Goal: Information Seeking & Learning: Learn about a topic

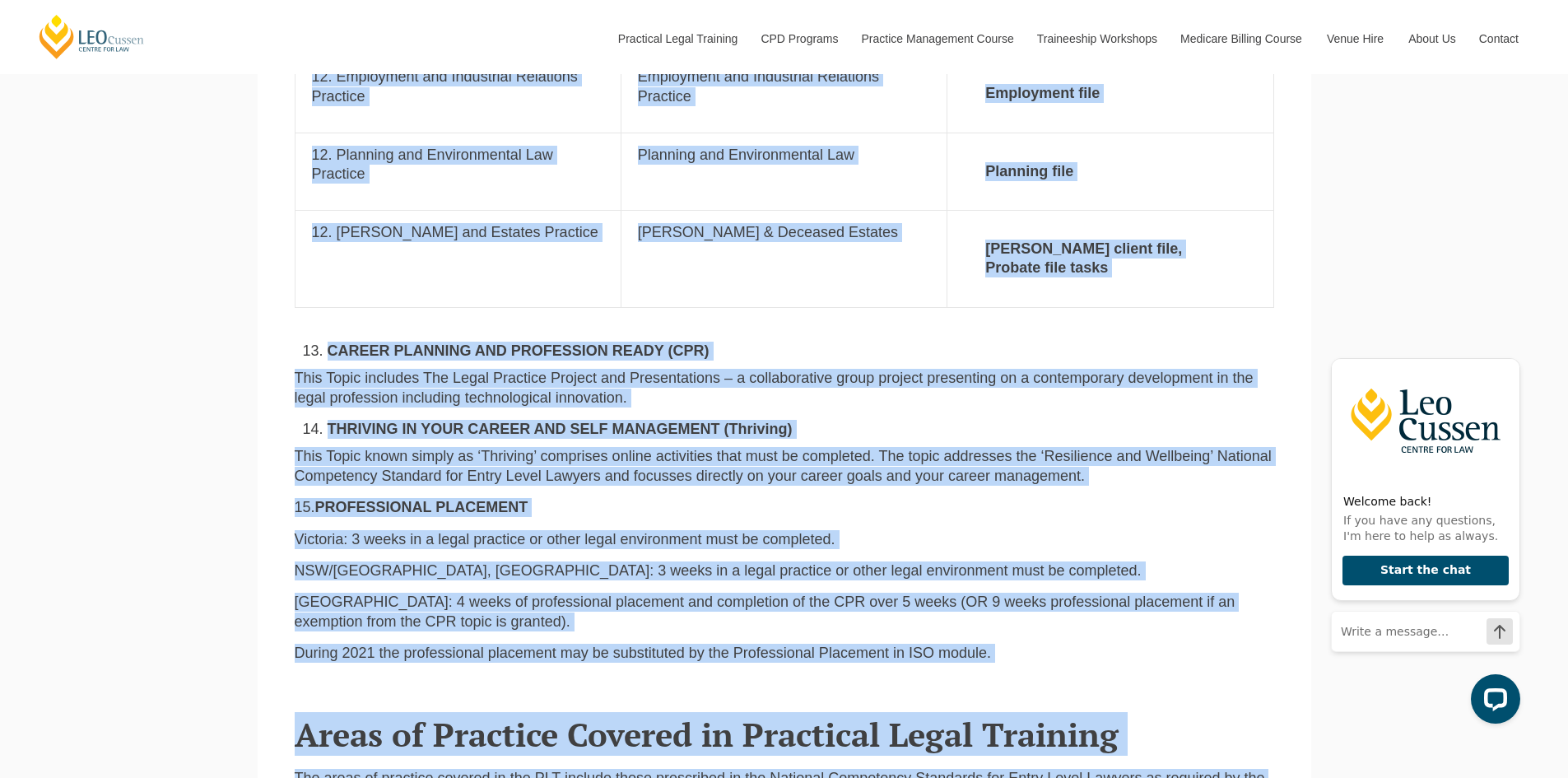
scroll to position [3386, 0]
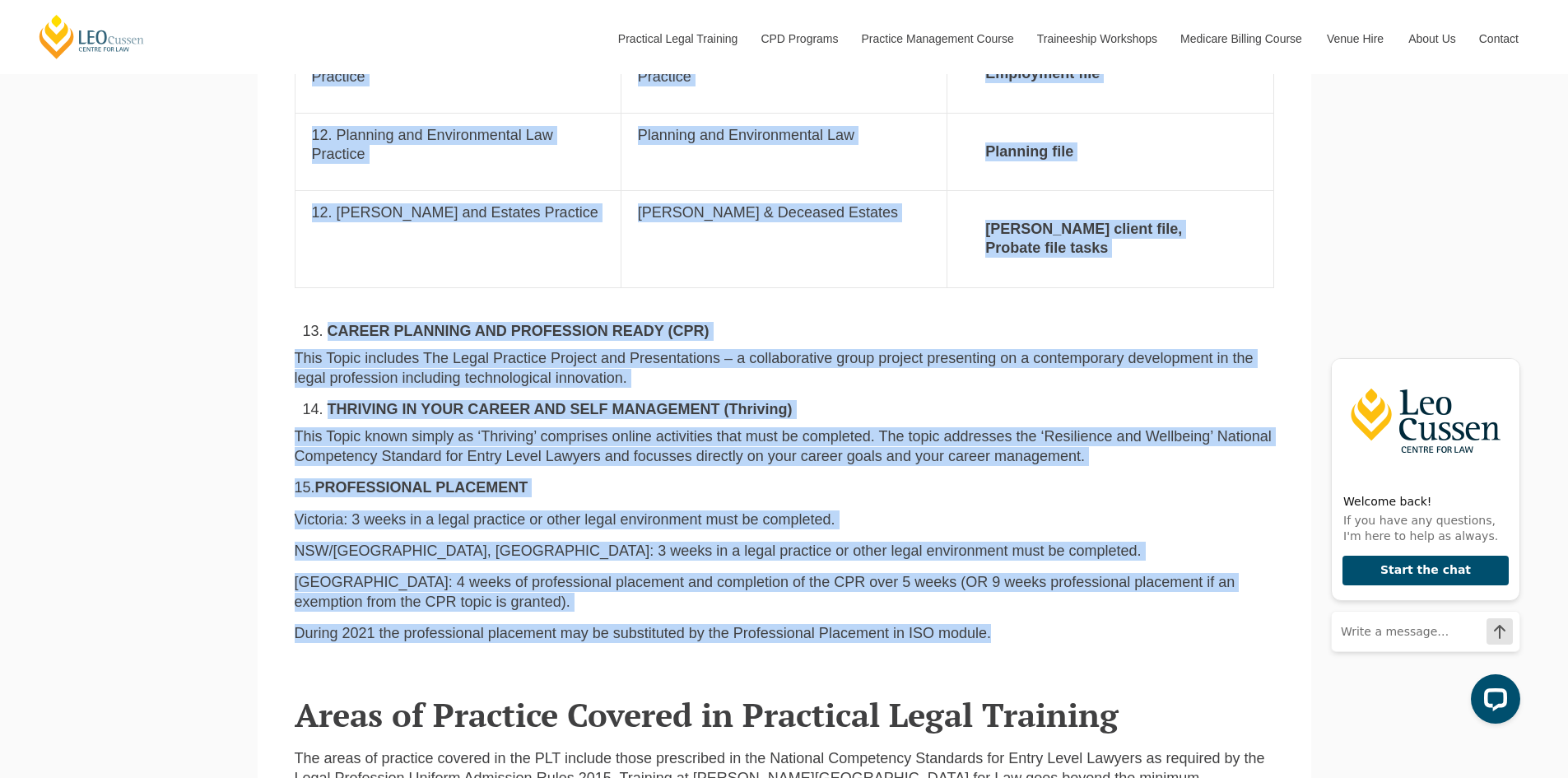
drag, startPoint x: 294, startPoint y: 422, endPoint x: 1017, endPoint y: 584, distance: 740.9
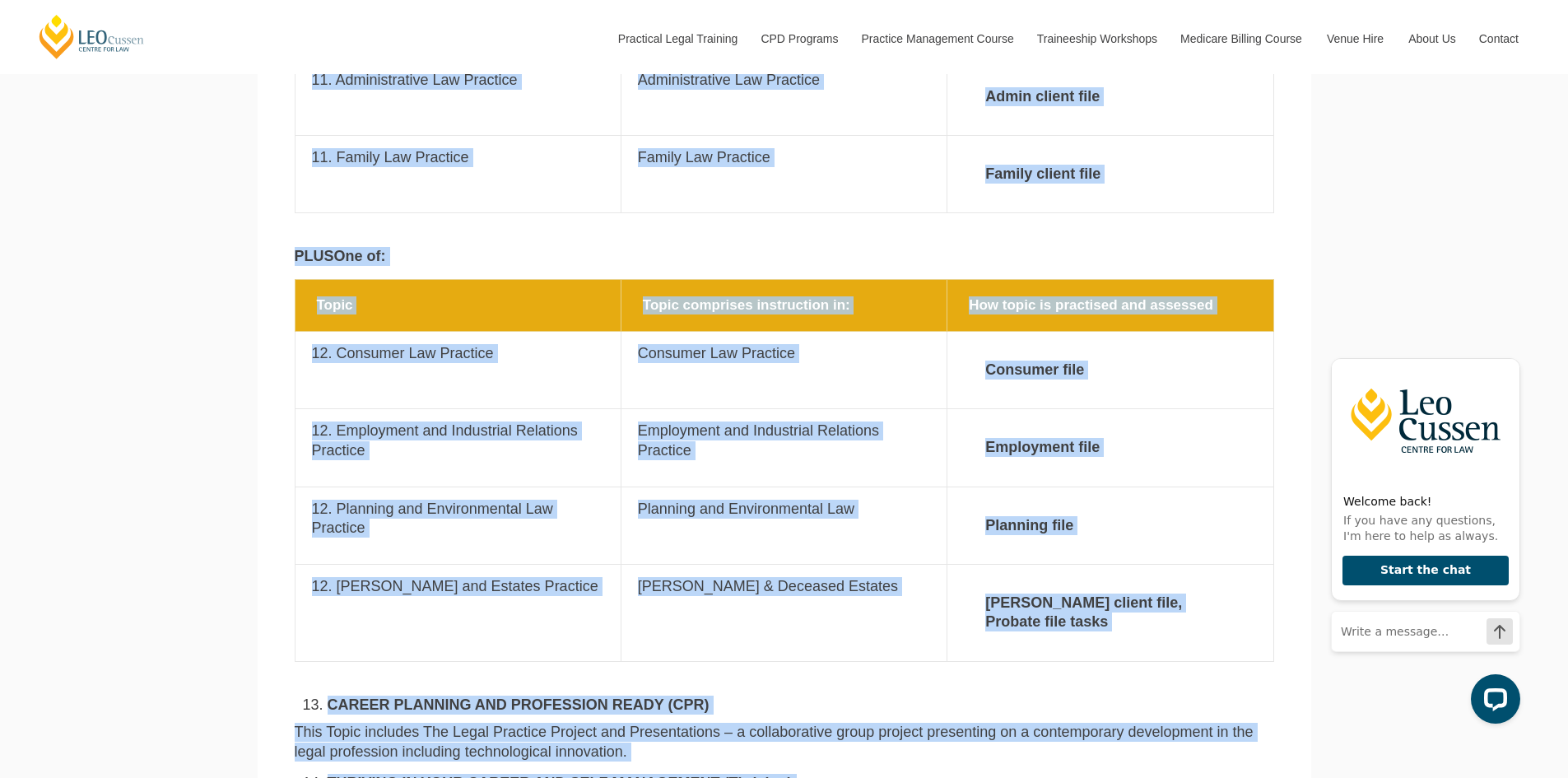
scroll to position [2974, 0]
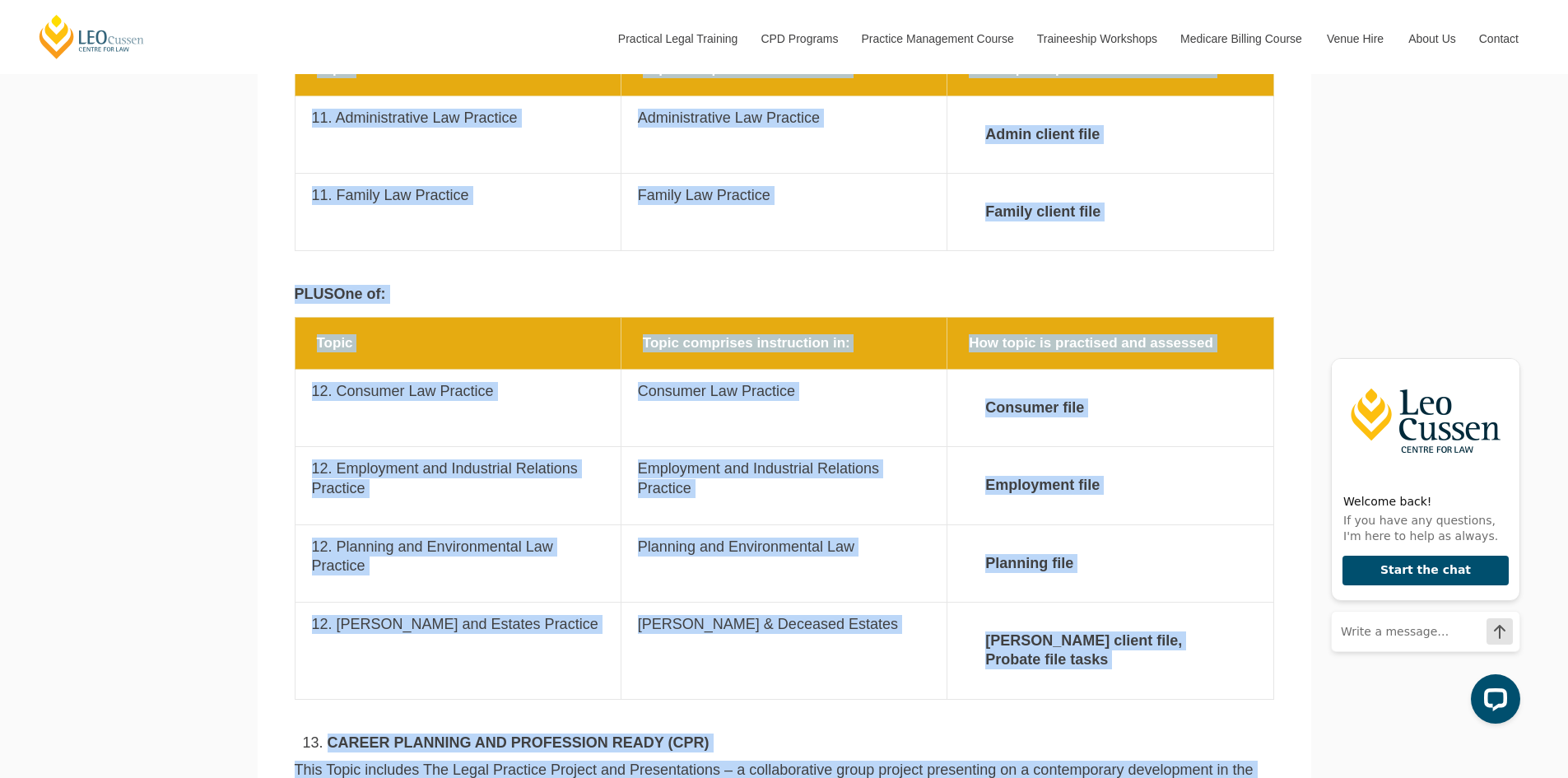
copy main "Topics covered in Leo Cussen PLT program All PLT trainees complete the followin…"
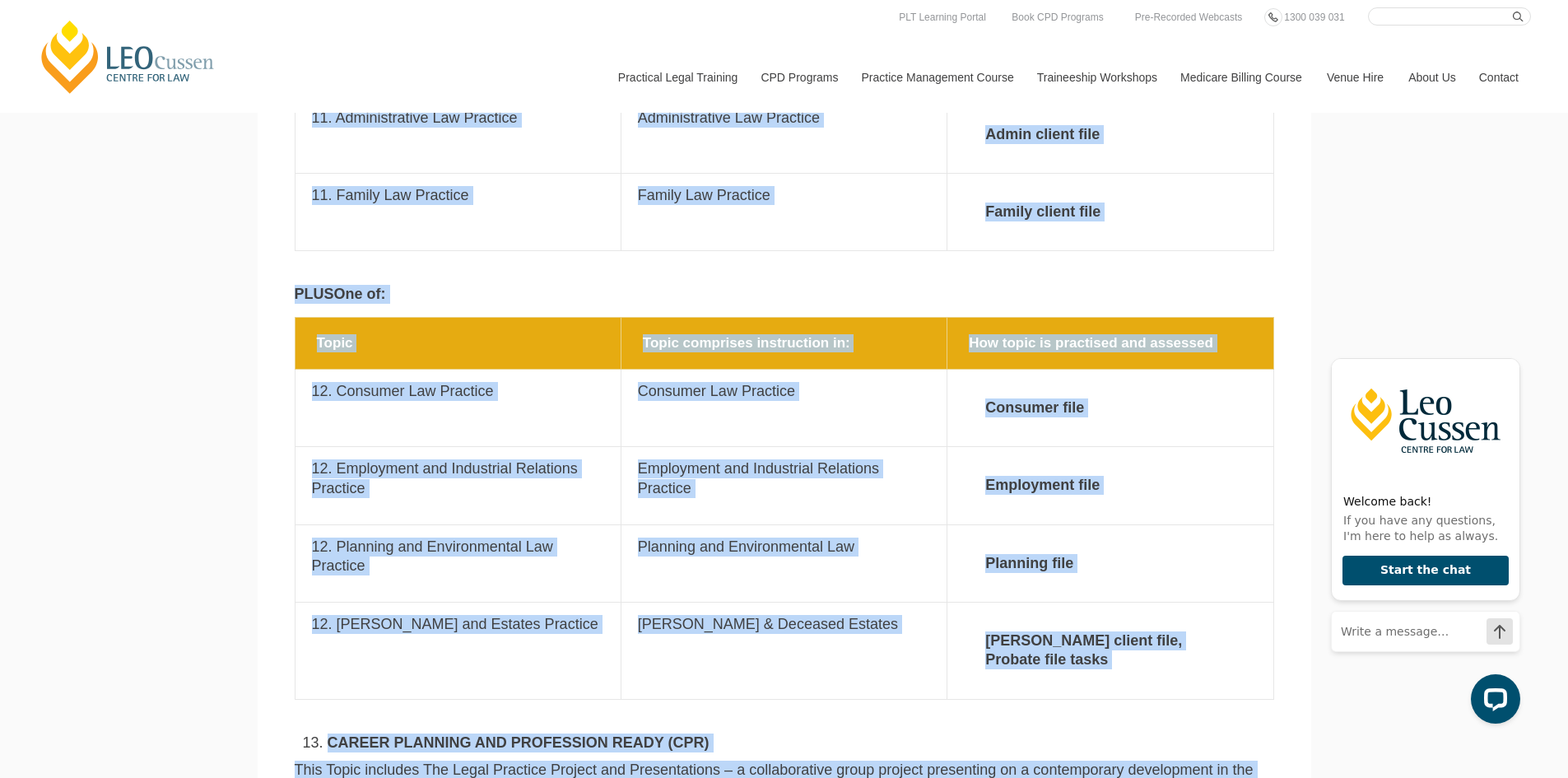
copy main "Topics covered in Leo Cussen PLT program All PLT trainees complete the followin…"
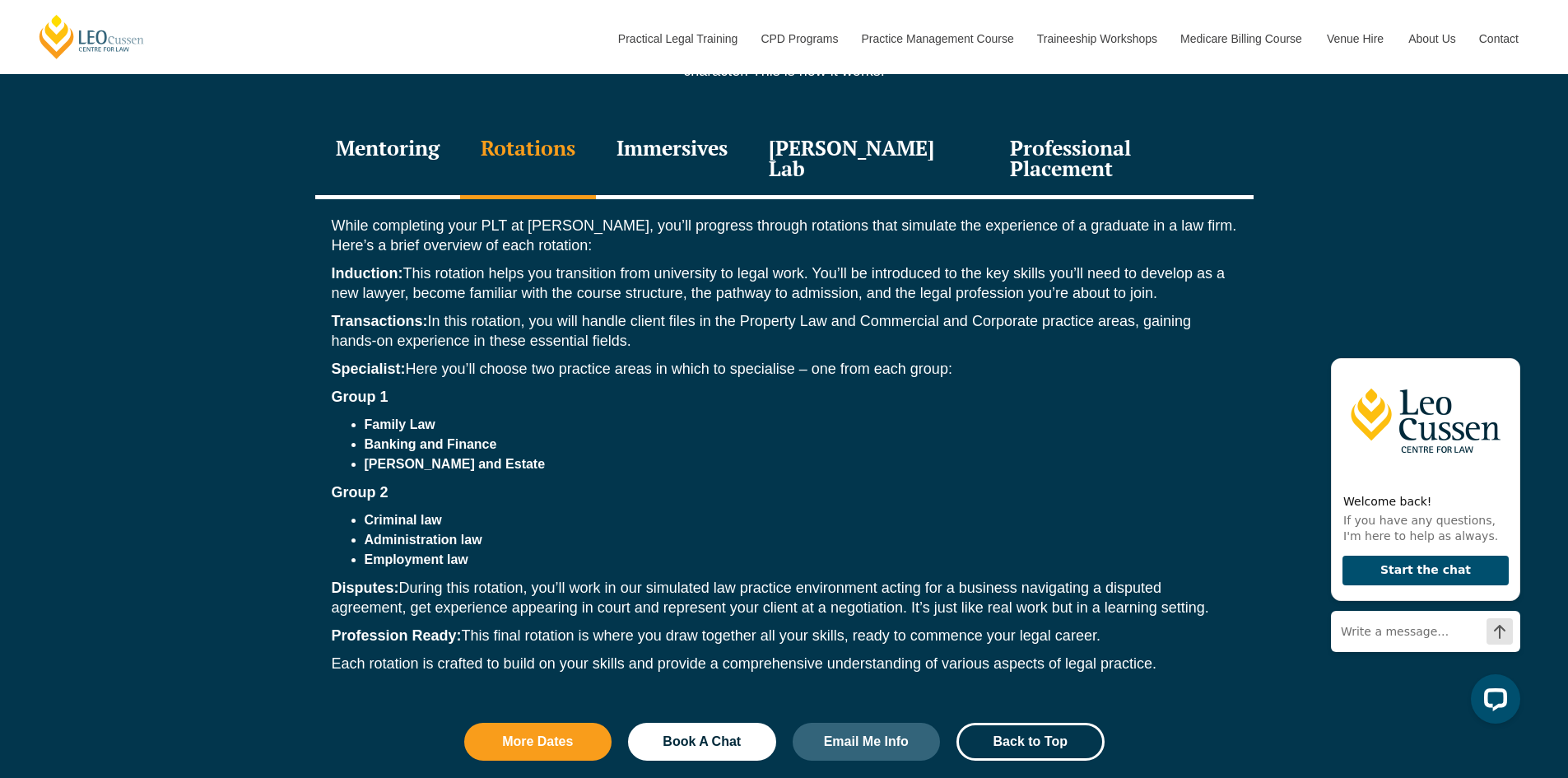
scroll to position [2223, 0]
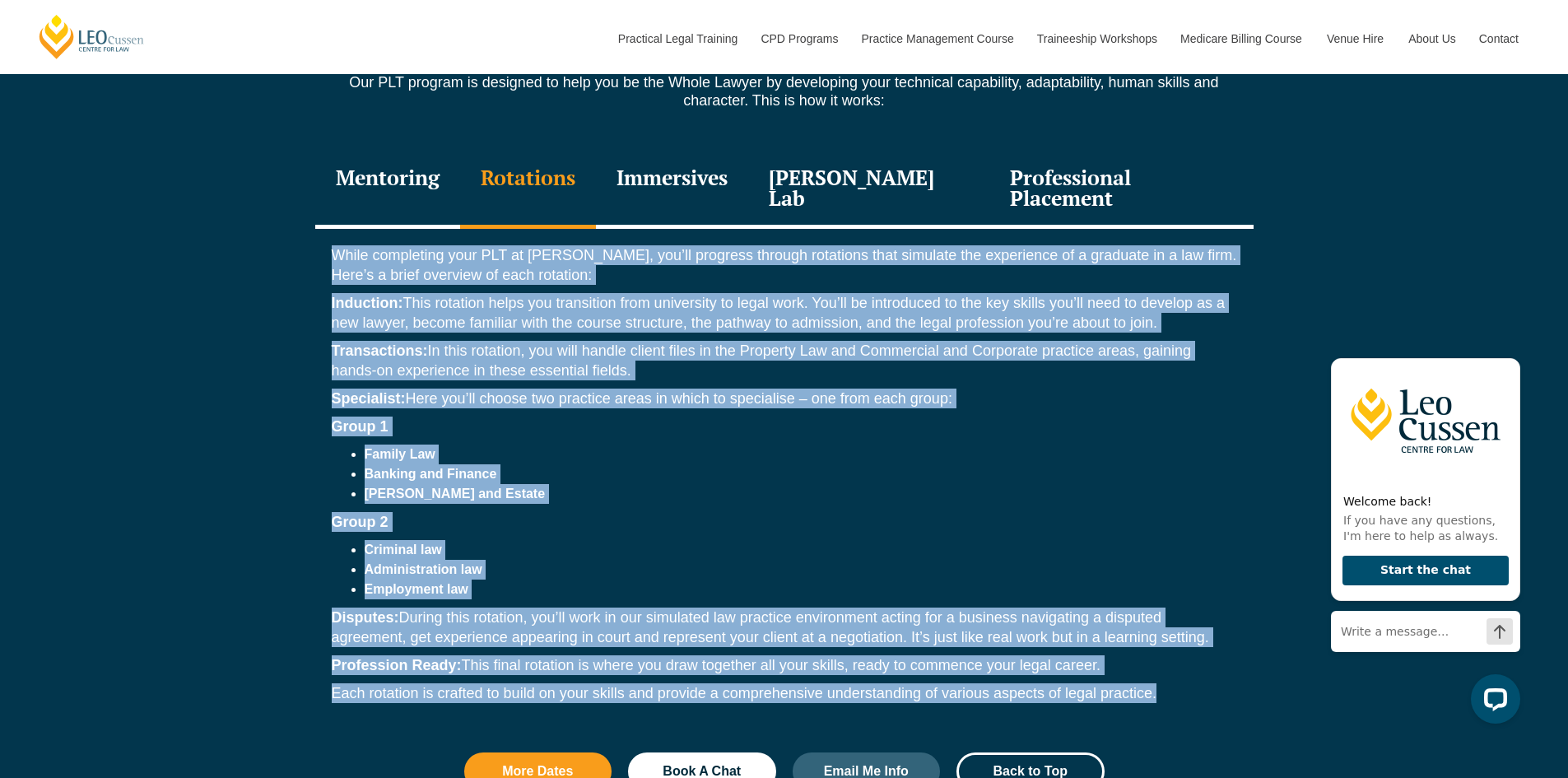
drag, startPoint x: 328, startPoint y: 222, endPoint x: 1169, endPoint y: 647, distance: 942.3
click at [1167, 654] on div "While completing your PLT at Leo Cussen, you’ll progress through rotations that…" at bounding box center [784, 478] width 939 height 499
copy div "While completing your PLT at Leo Cussen, you’ll progress through rotations that…"
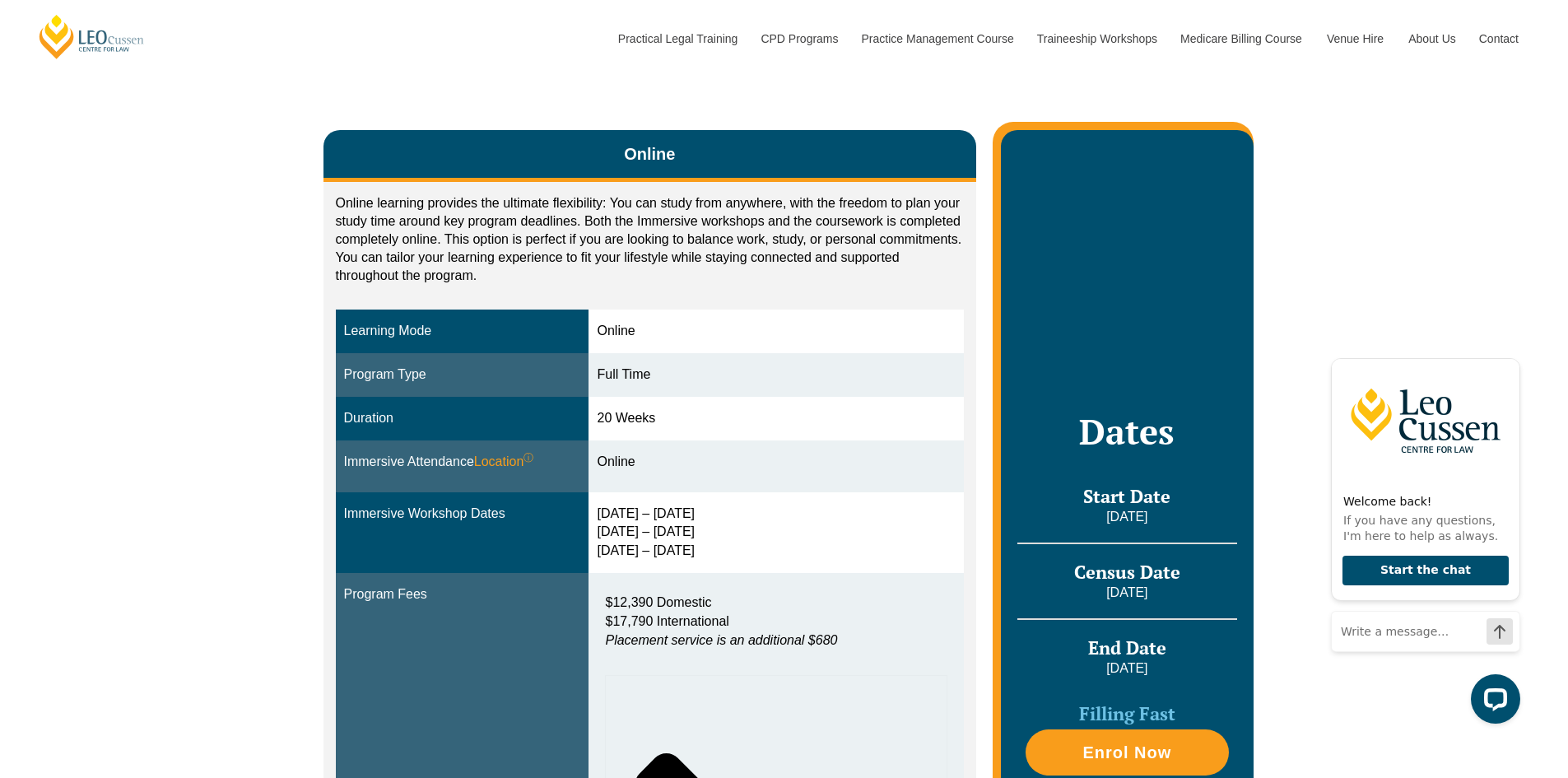
scroll to position [329, 0]
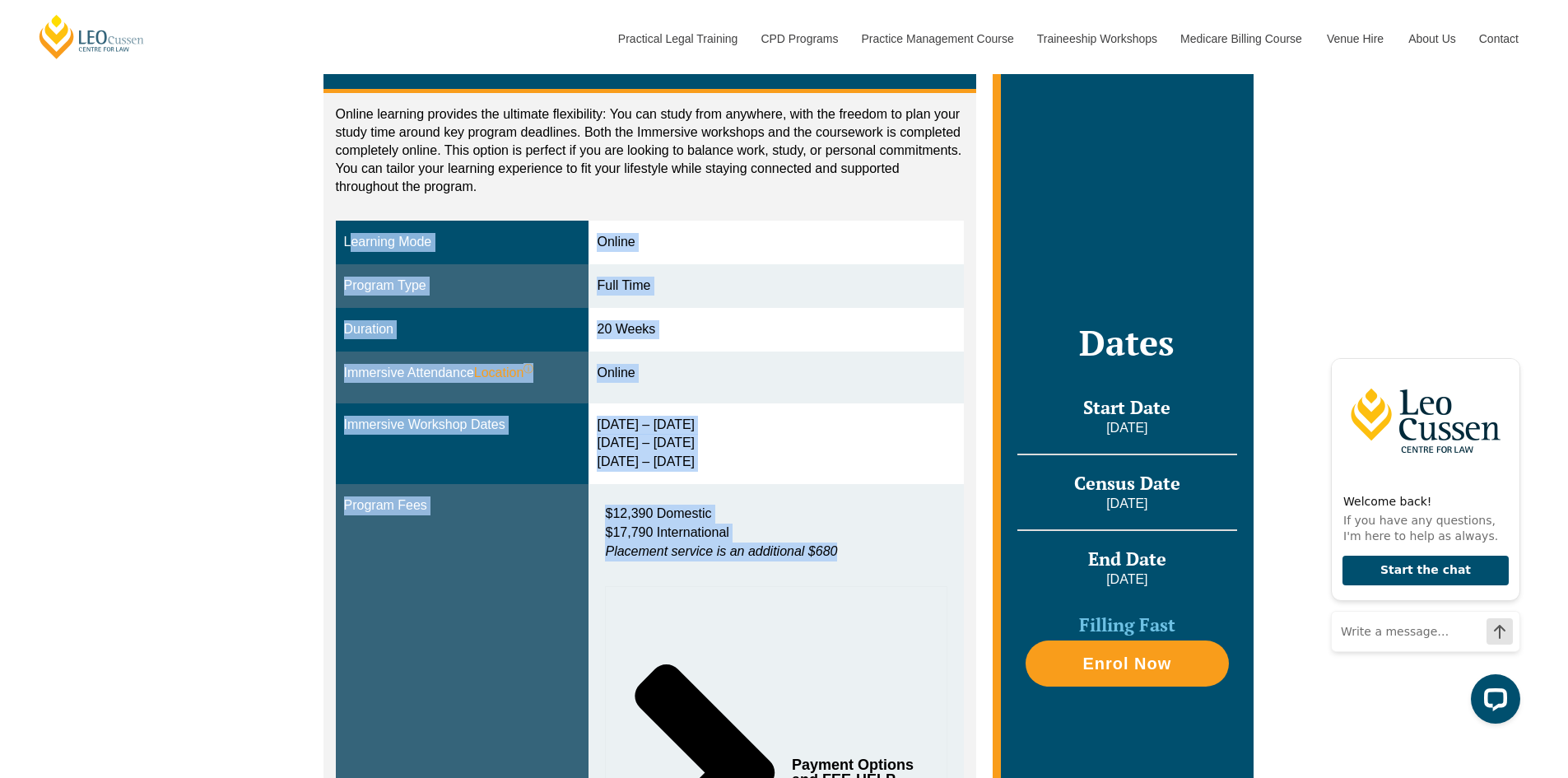
drag, startPoint x: 346, startPoint y: 242, endPoint x: 856, endPoint y: 571, distance: 606.9
click at [856, 571] on tbody "Learning Mode Online Program Type Full Time Duration 20 Weeks Immersive Attenda…" at bounding box center [650, 600] width 628 height 759
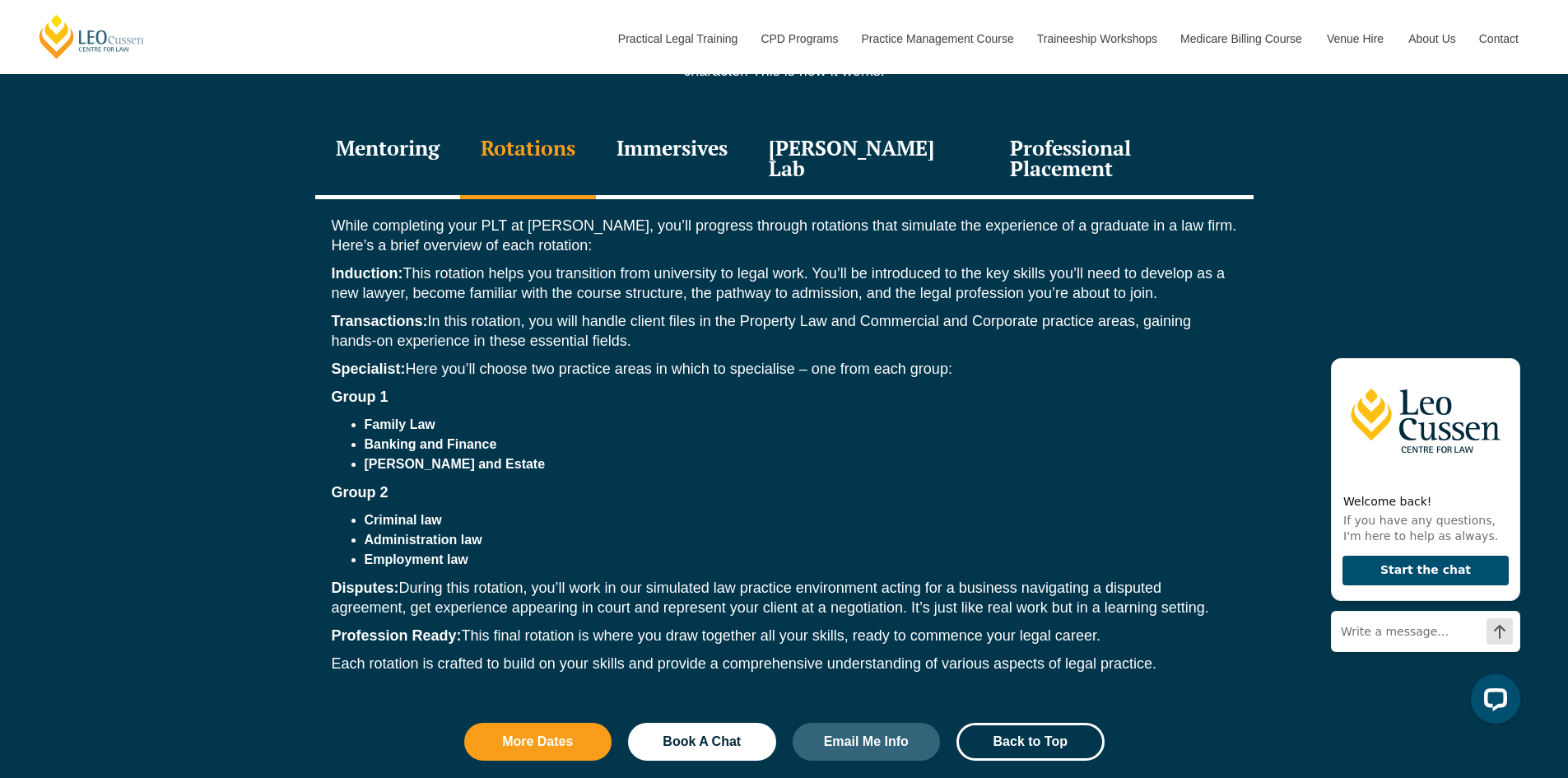
scroll to position [2223, 0]
